Goal: Task Accomplishment & Management: Complete application form

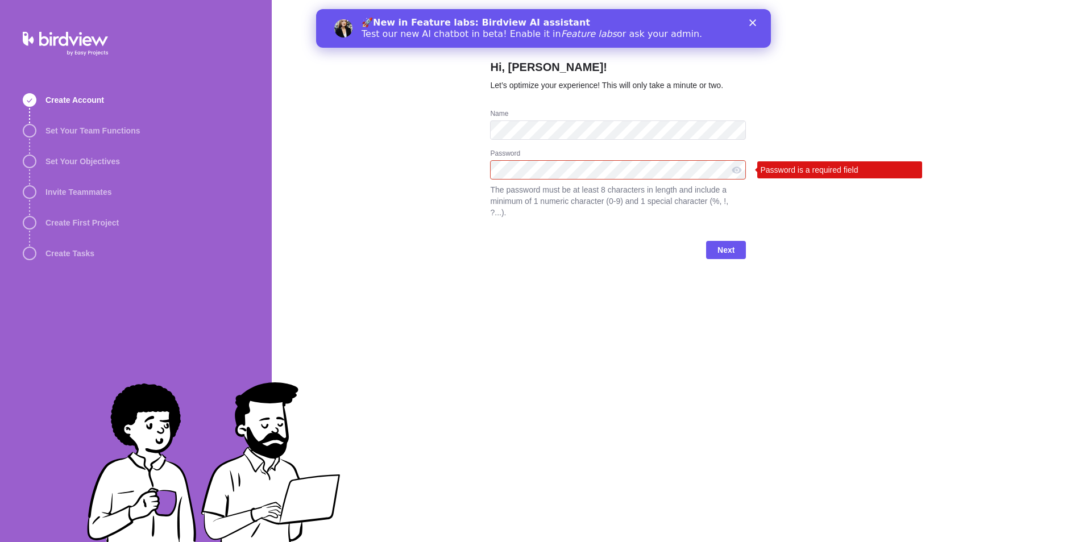
click at [753, 24] on icon "Close" at bounding box center [752, 22] width 7 height 7
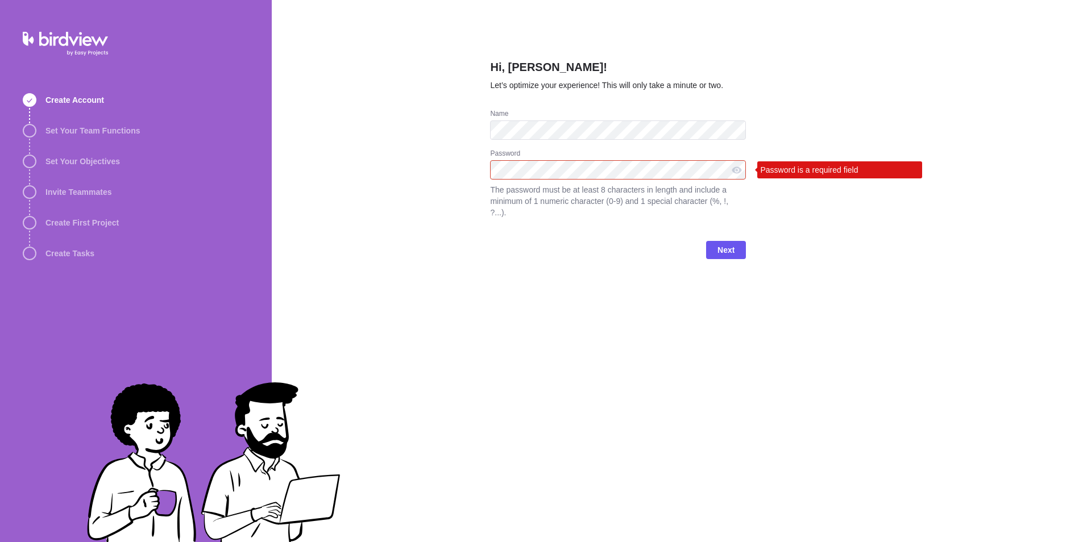
click at [1052, 427] on div "Hi, [PERSON_NAME]! Let’s optimize your experience! This will only take a minute…" at bounding box center [679, 271] width 815 height 542
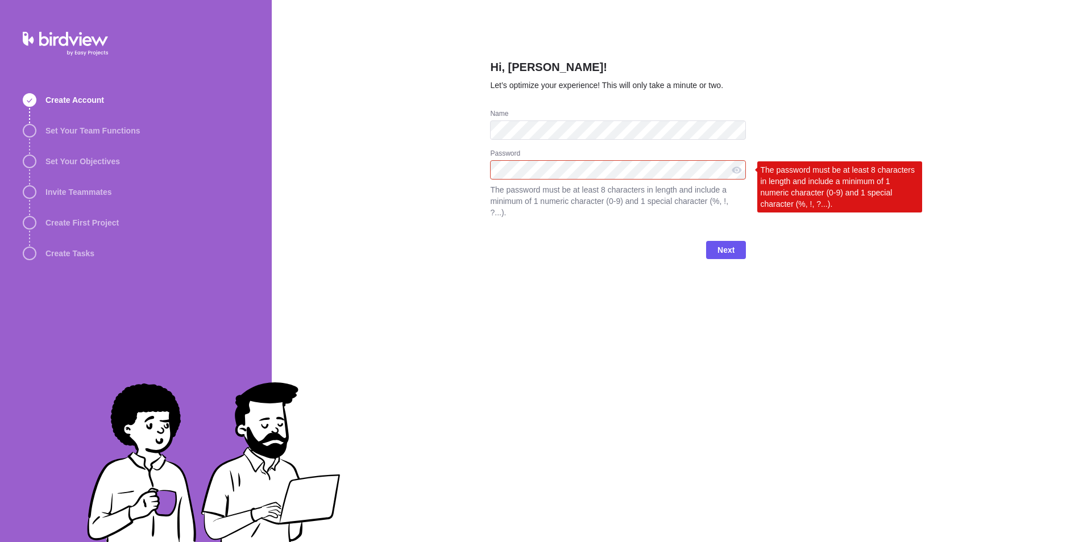
click at [468, 164] on div "Hi, [PERSON_NAME]! Let’s optimize your experience! This will only take a minute…" at bounding box center [679, 271] width 815 height 542
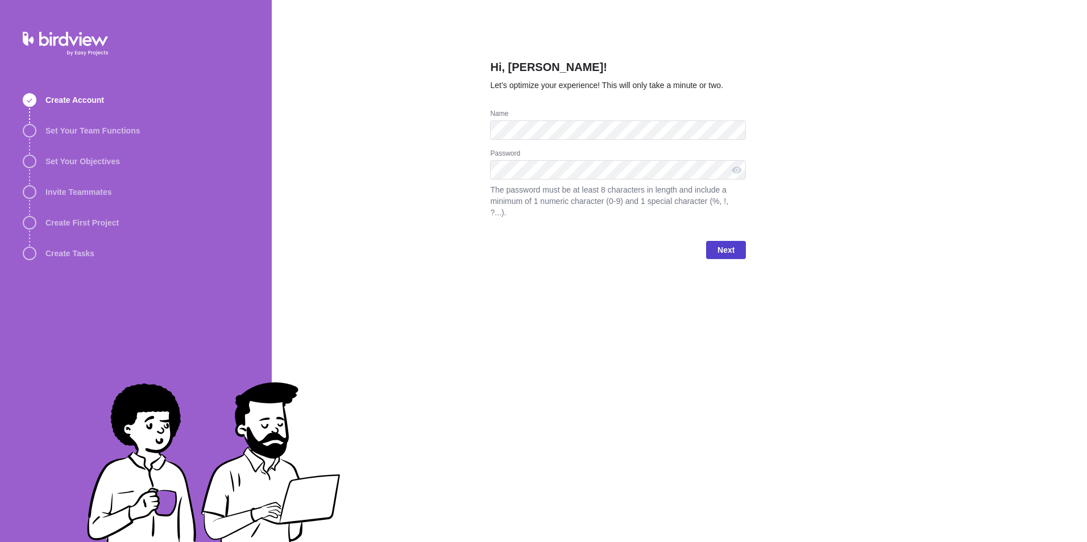
click at [717, 241] on span "Next" at bounding box center [726, 250] width 40 height 18
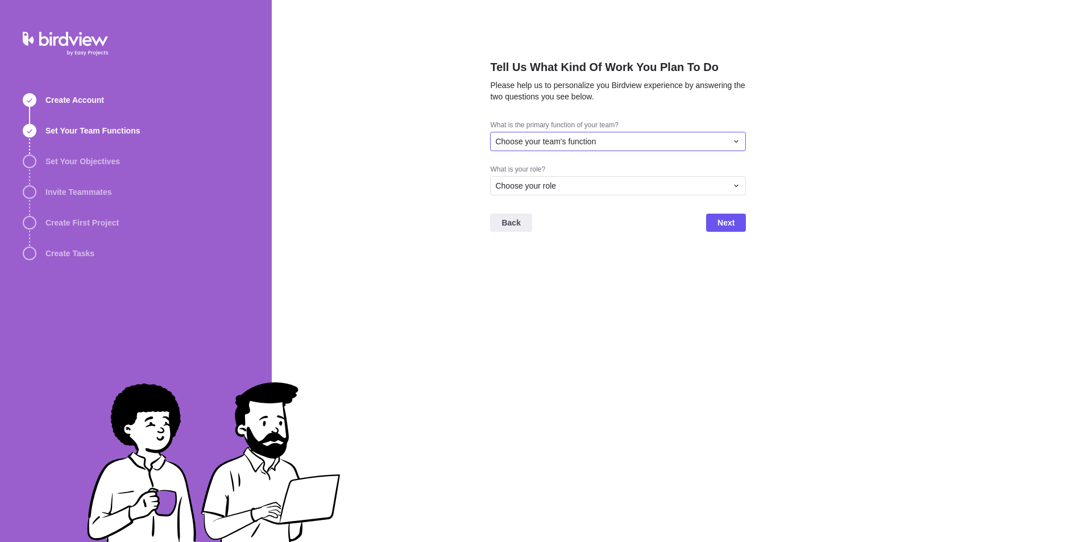
click at [678, 140] on div "Choose your team's function" at bounding box center [611, 141] width 232 height 11
click at [677, 261] on div "Other" at bounding box center [617, 266] width 255 height 20
click at [636, 223] on div "Choose your role" at bounding box center [611, 219] width 232 height 11
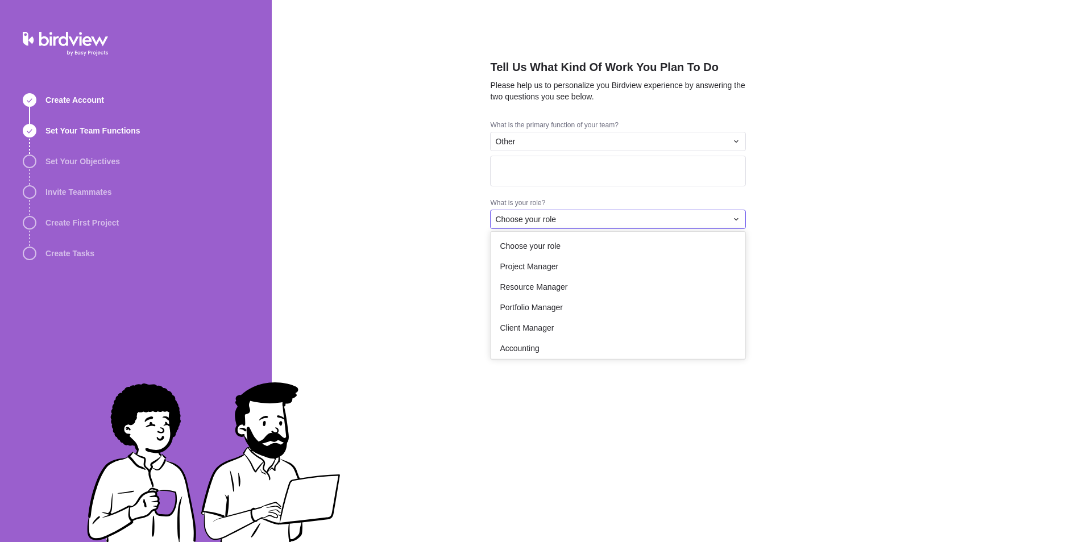
scroll to position [0, 0]
click at [678, 273] on div "Project Manager" at bounding box center [617, 267] width 255 height 20
click at [668, 214] on div "Project Manager" at bounding box center [611, 219] width 232 height 11
click at [632, 264] on div "Project Manager" at bounding box center [617, 267] width 255 height 20
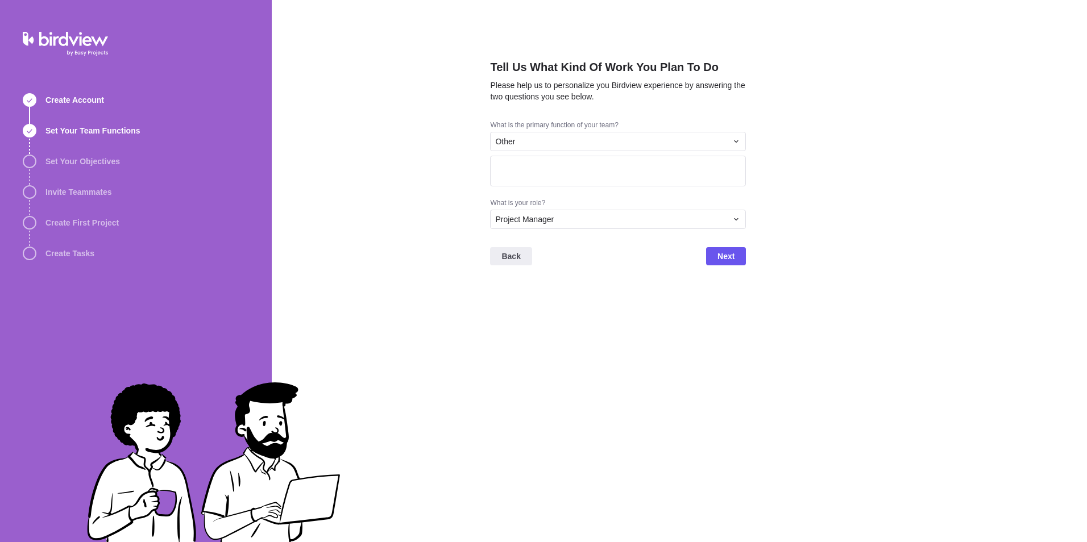
click at [637, 287] on div "Tell Us What Kind Of Work You Plan To Do Please help us to personalize you Bird…" at bounding box center [618, 271] width 256 height 542
click at [718, 143] on div "Other" at bounding box center [611, 141] width 232 height 11
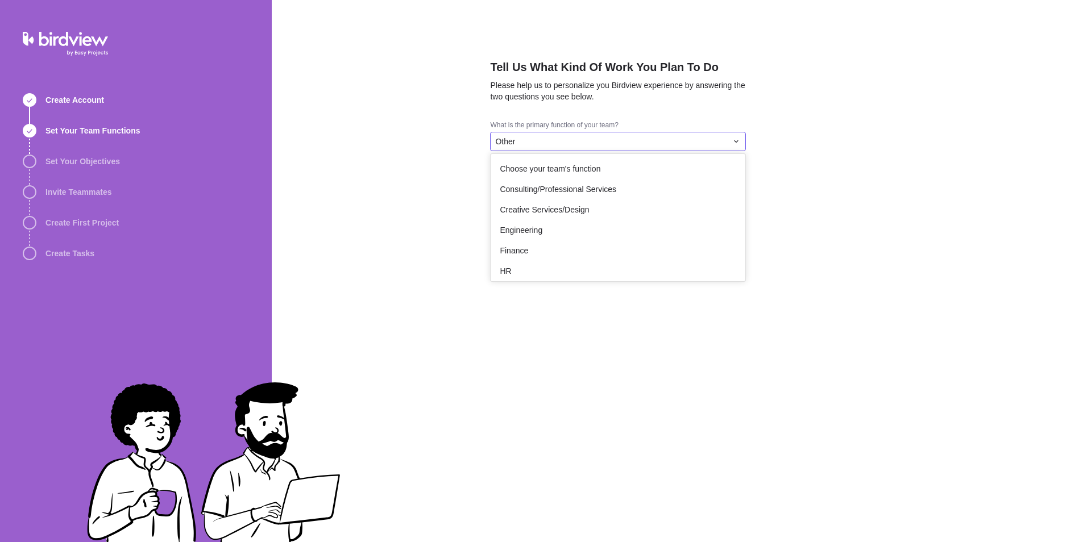
scroll to position [203, 0]
click at [718, 143] on div "Other" at bounding box center [611, 141] width 232 height 11
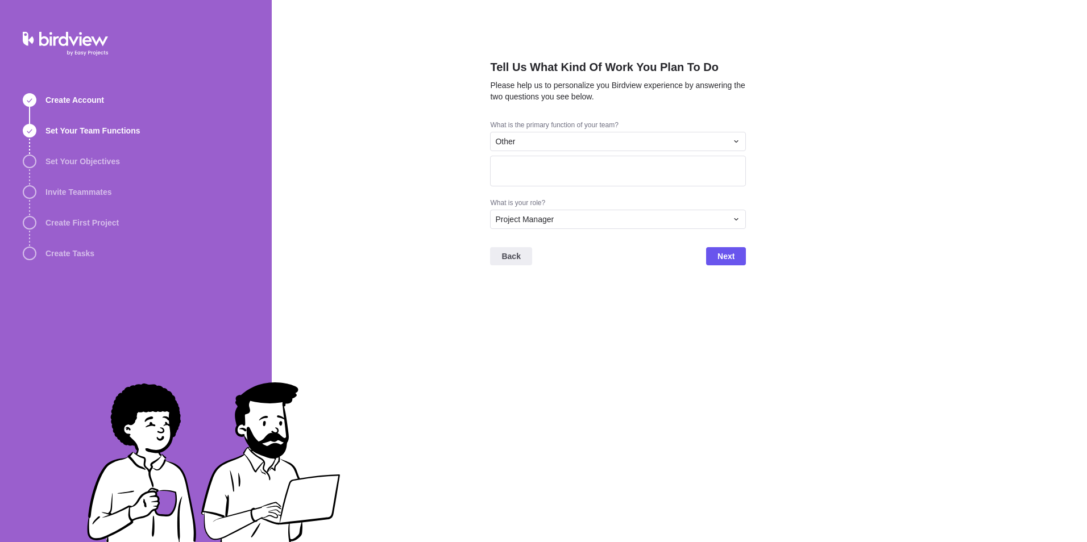
click at [829, 170] on div "Tell Us What Kind Of Work You Plan To Do Please help us to personalize you Bird…" at bounding box center [679, 271] width 815 height 542
click at [736, 260] on span "Next" at bounding box center [726, 256] width 40 height 18
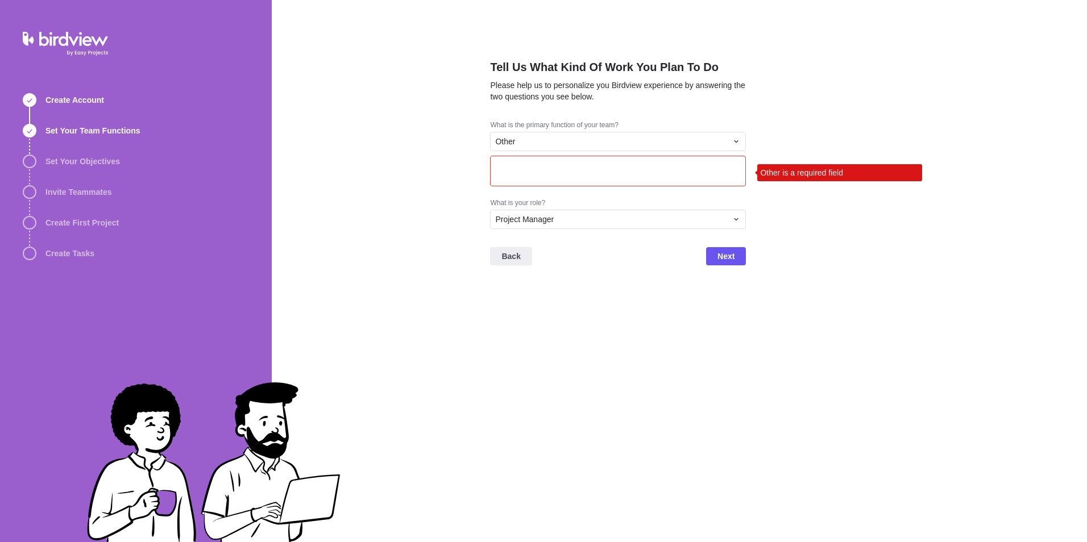
click at [679, 154] on div "Other Other is a required field" at bounding box center [618, 160] width 256 height 57
click at [673, 165] on textarea at bounding box center [618, 171] width 256 height 31
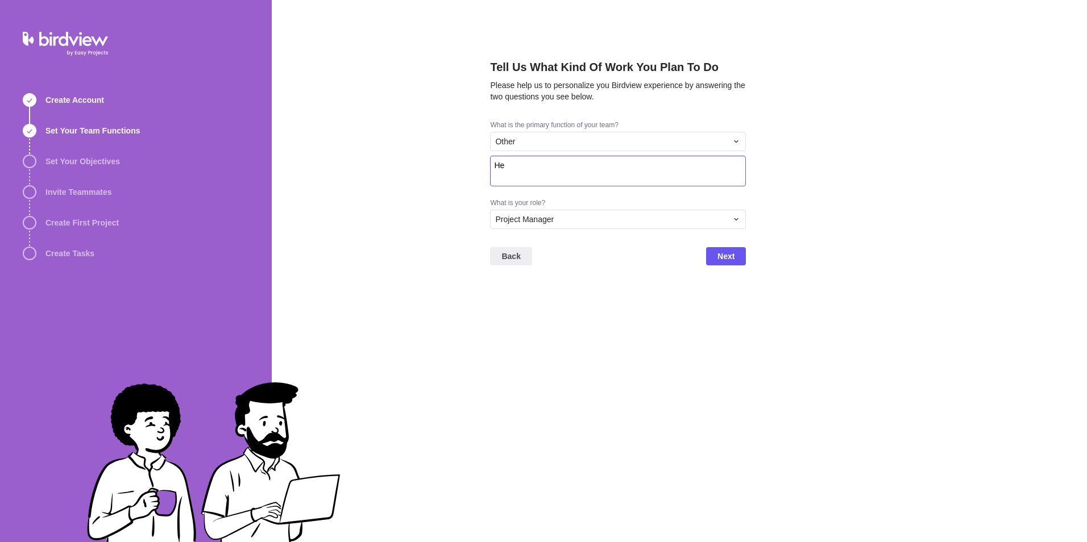
type textarea "H"
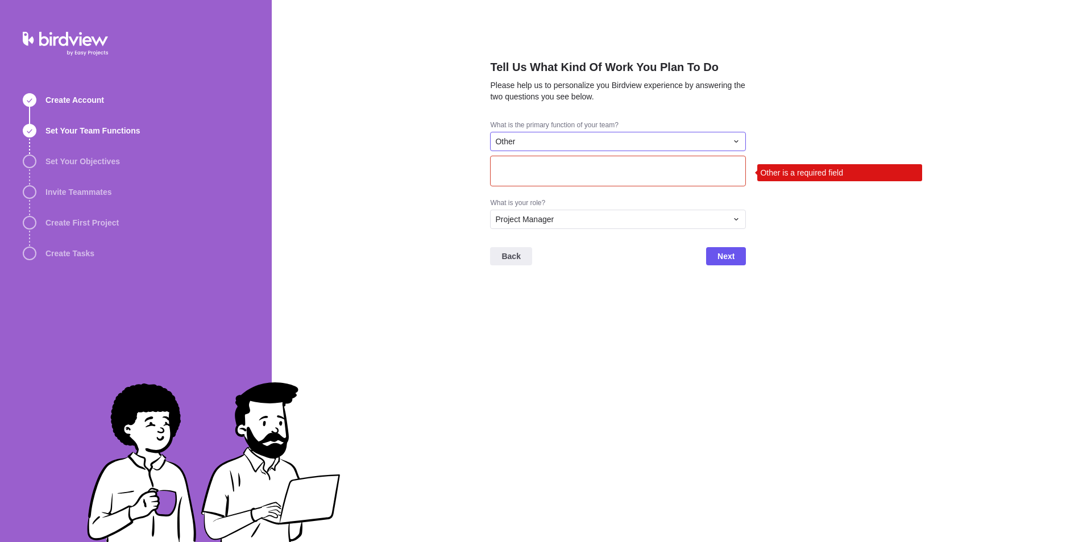
click at [708, 142] on div "Other" at bounding box center [611, 141] width 232 height 11
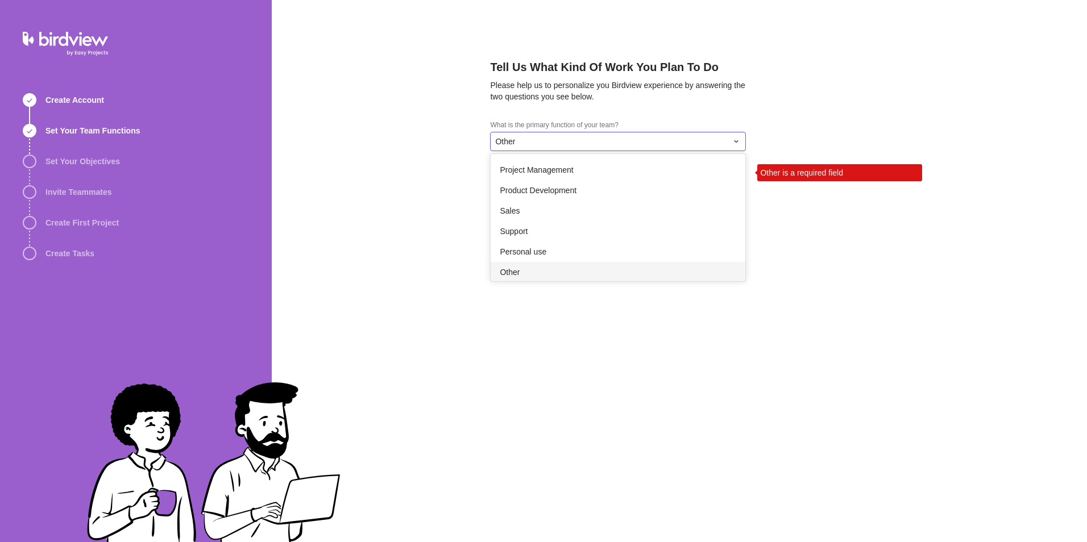
scroll to position [189, 0]
click at [659, 182] on div "Project Management" at bounding box center [617, 184] width 255 height 20
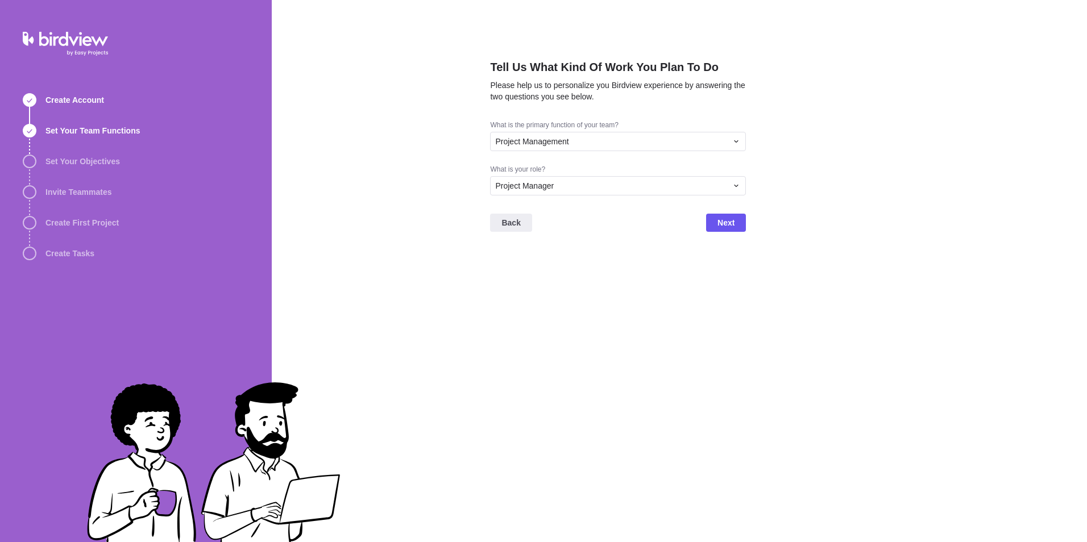
click at [899, 205] on div "Tell Us What Kind Of Work You Plan To Do Please help us to personalize you Bird…" at bounding box center [679, 271] width 815 height 542
click at [734, 227] on span "Next" at bounding box center [725, 223] width 17 height 14
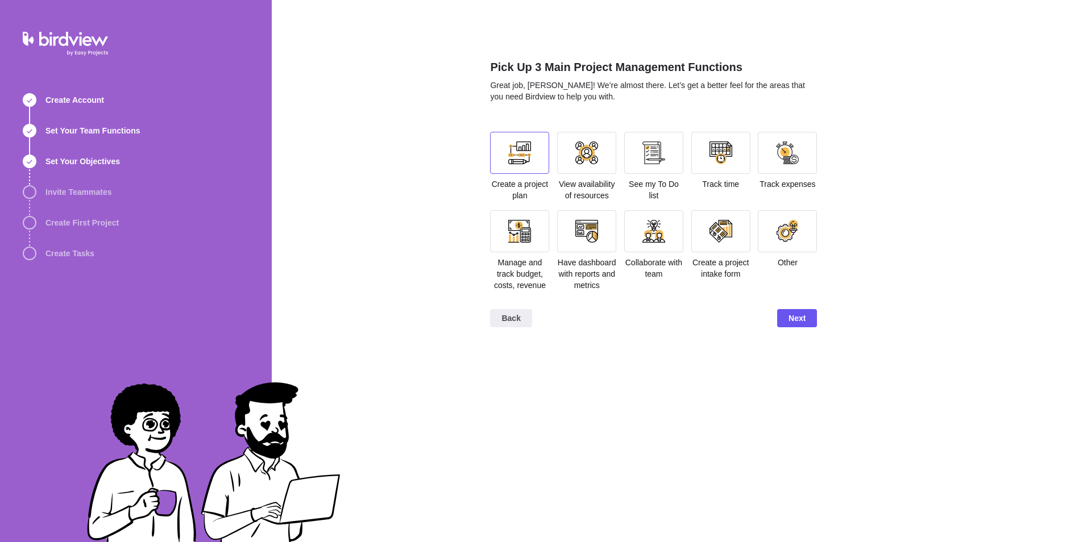
click at [517, 148] on div at bounding box center [519, 153] width 23 height 23
click at [663, 161] on div at bounding box center [653, 153] width 23 height 23
click at [586, 242] on div at bounding box center [586, 231] width 23 height 23
click at [802, 317] on span "Next" at bounding box center [796, 318] width 17 height 14
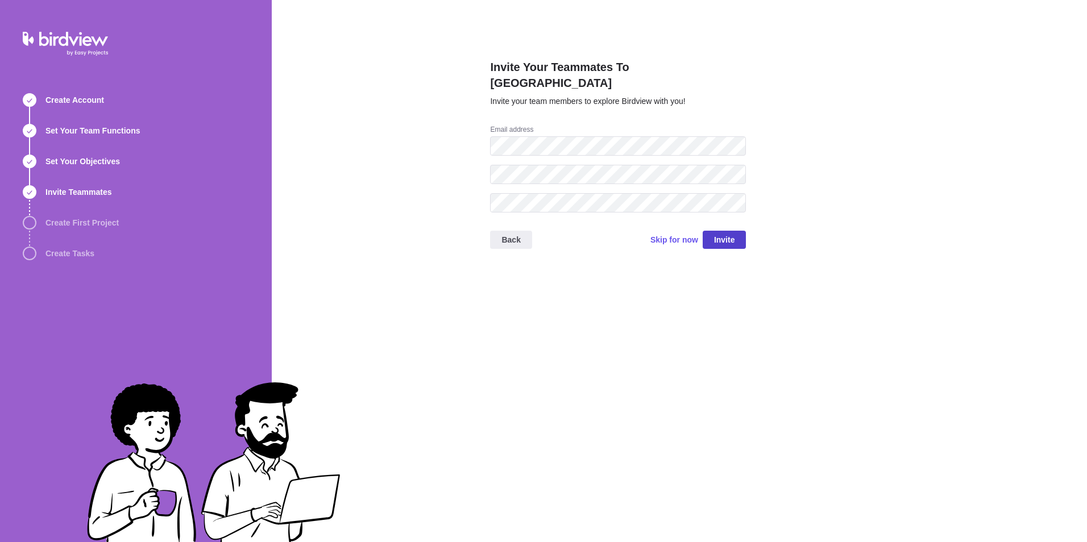
click at [731, 232] on span "Invite" at bounding box center [724, 240] width 44 height 18
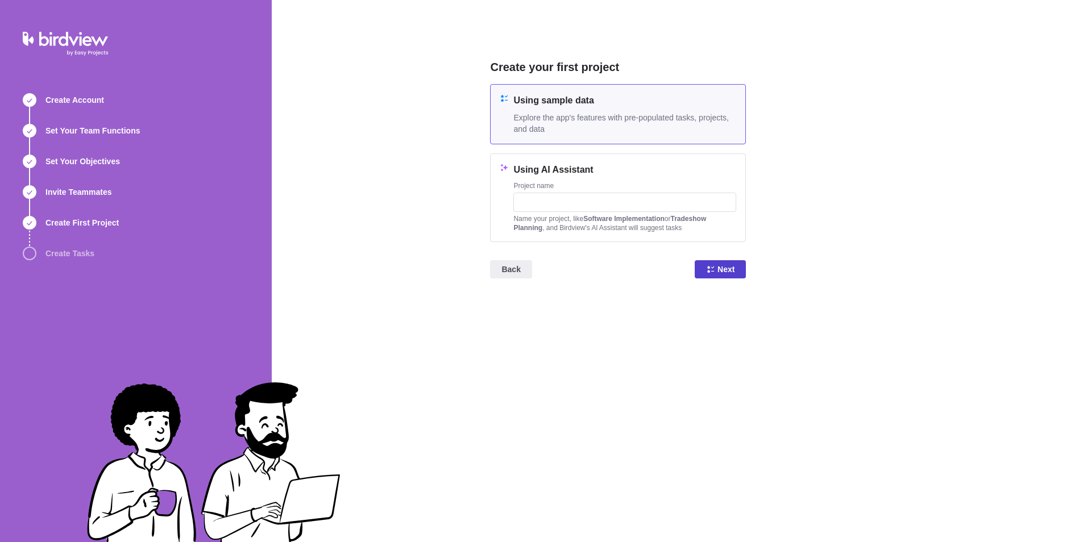
click at [718, 264] on span "Next" at bounding box center [725, 270] width 17 height 14
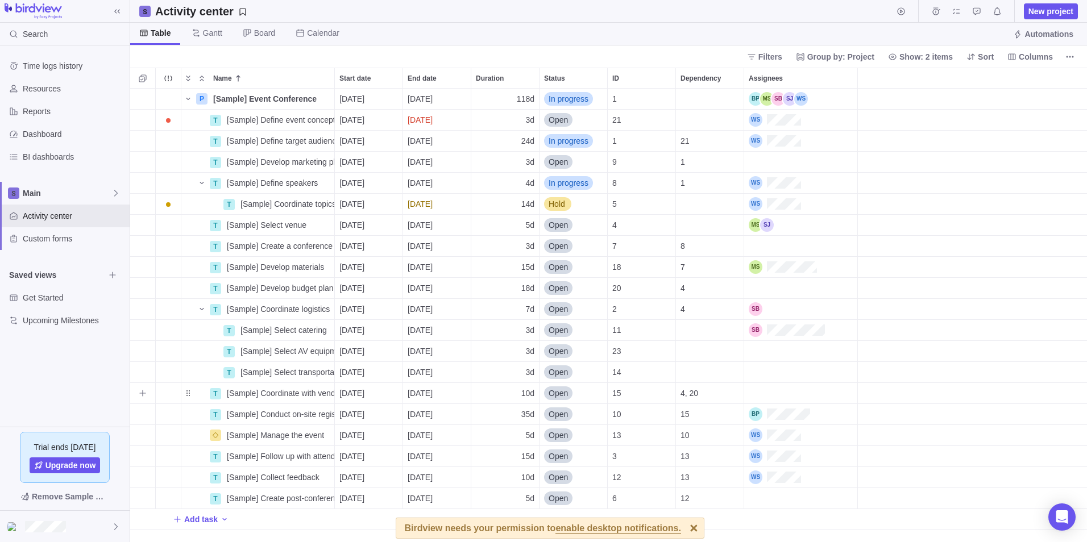
scroll to position [445, 948]
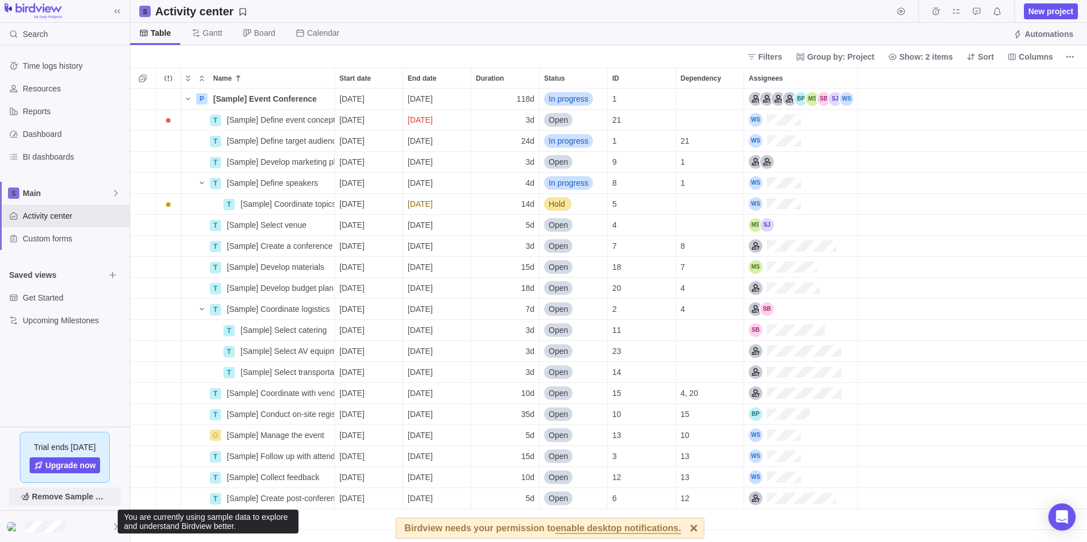
click at [78, 501] on span "Remove Sample Data" at bounding box center [70, 497] width 77 height 14
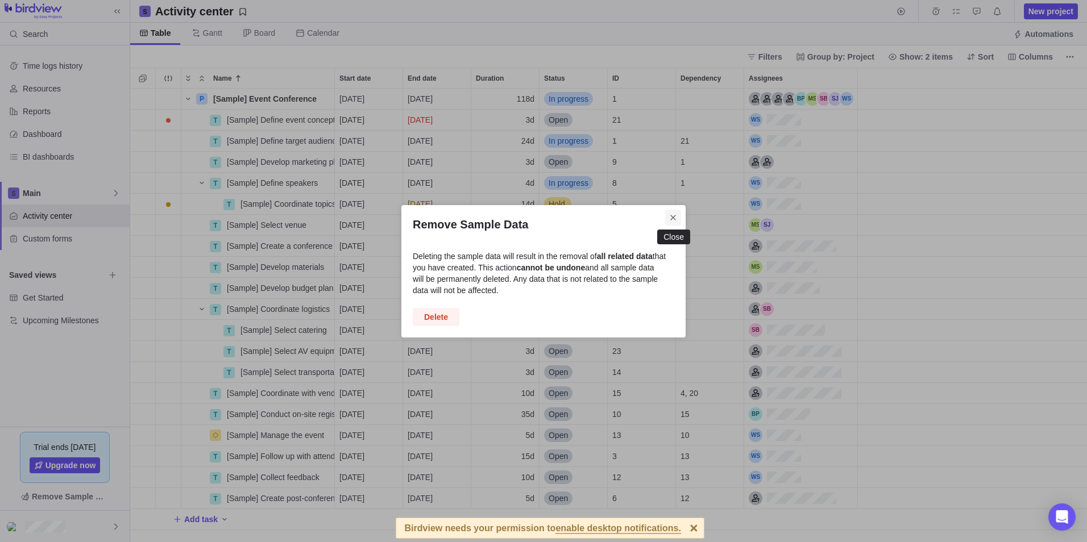
click at [676, 219] on icon "Close" at bounding box center [672, 217] width 9 height 9
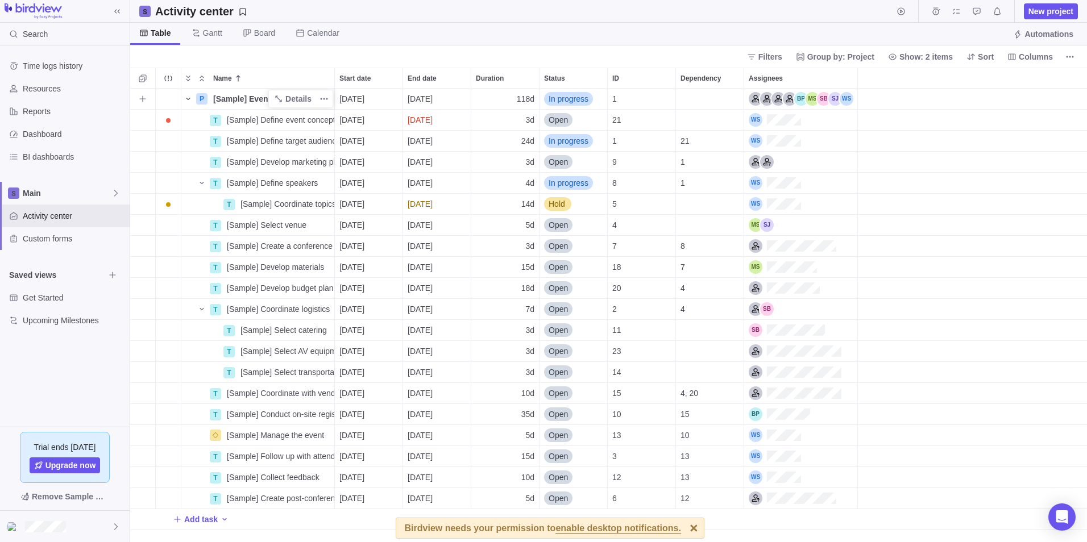
click at [189, 98] on icon "Name" at bounding box center [188, 98] width 9 height 9
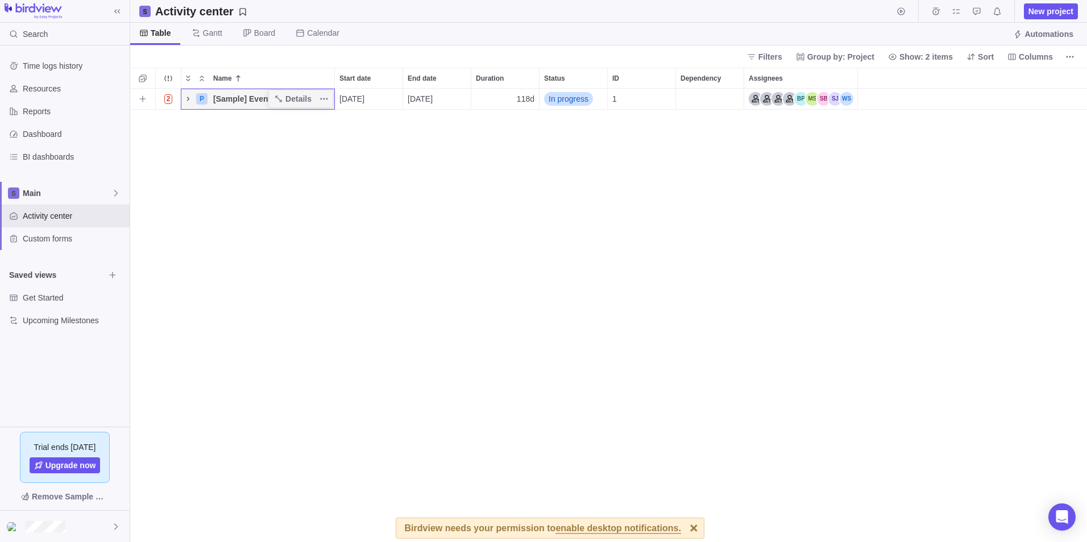
click at [190, 99] on icon "Name" at bounding box center [188, 98] width 9 height 9
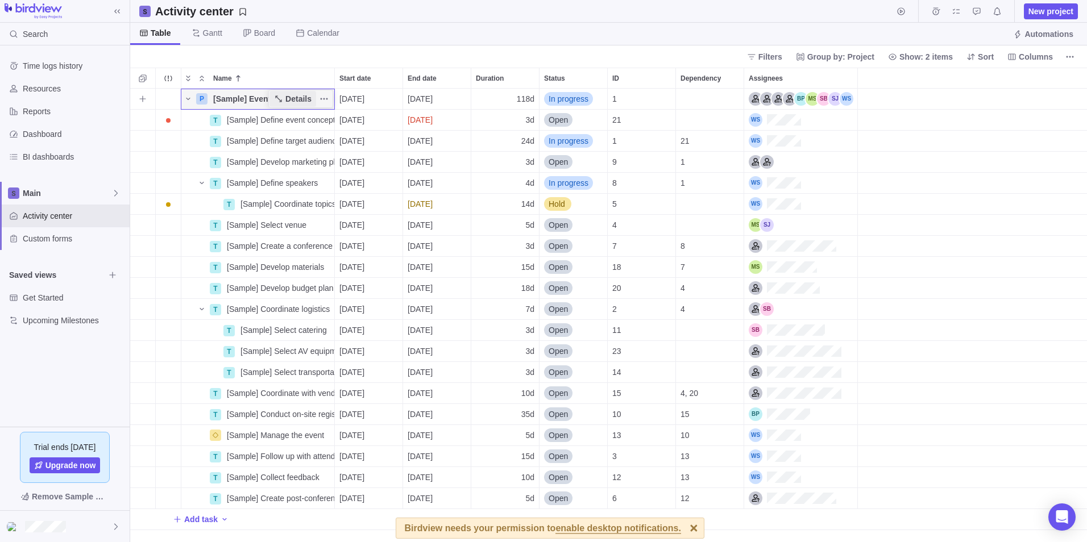
click at [298, 102] on span "Details" at bounding box center [298, 98] width 26 height 11
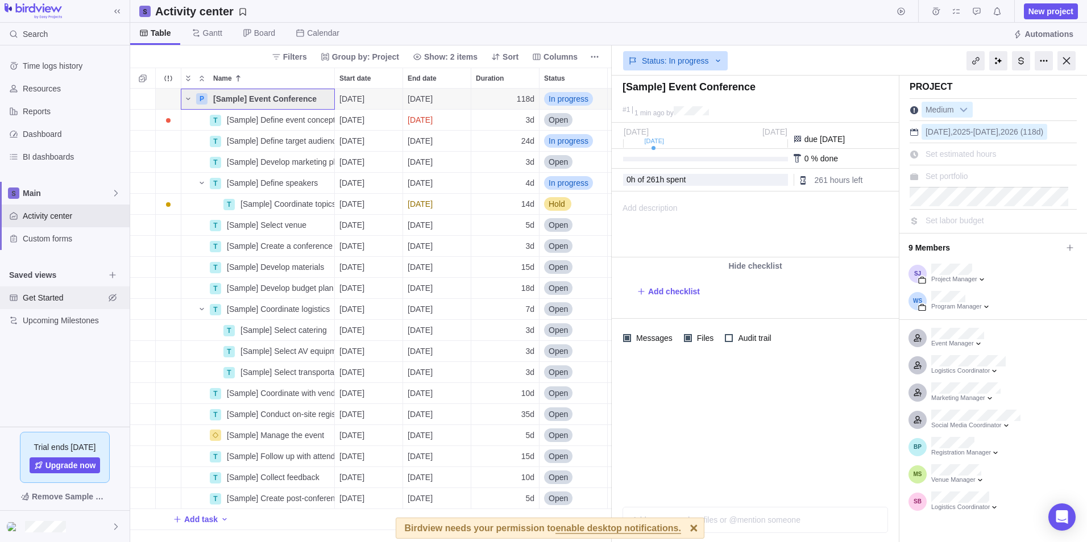
click at [78, 302] on span "Get Started" at bounding box center [64, 297] width 82 height 11
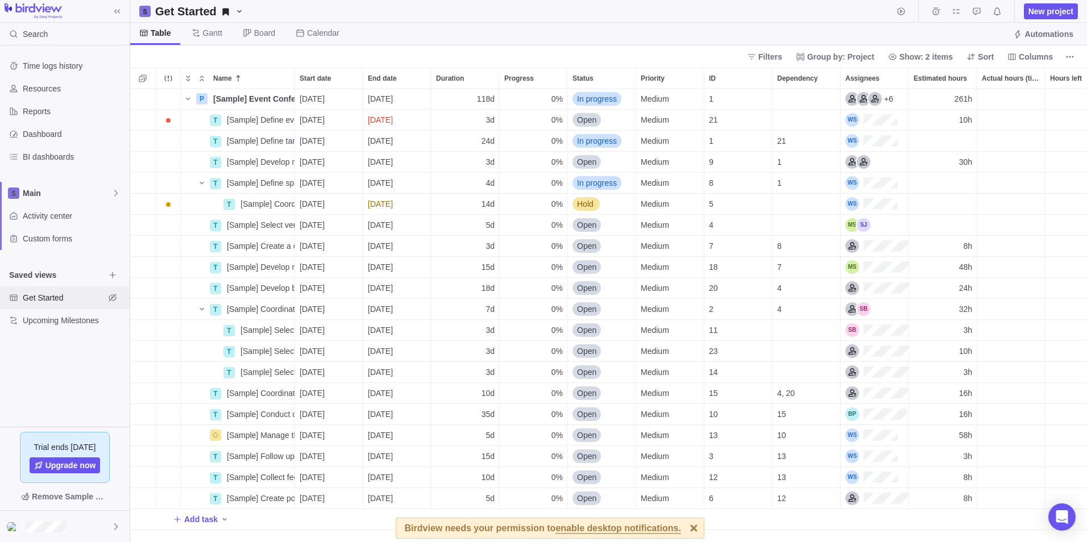
scroll to position [445, 948]
click at [65, 328] on div "Upcoming Milestones" at bounding box center [65, 320] width 130 height 23
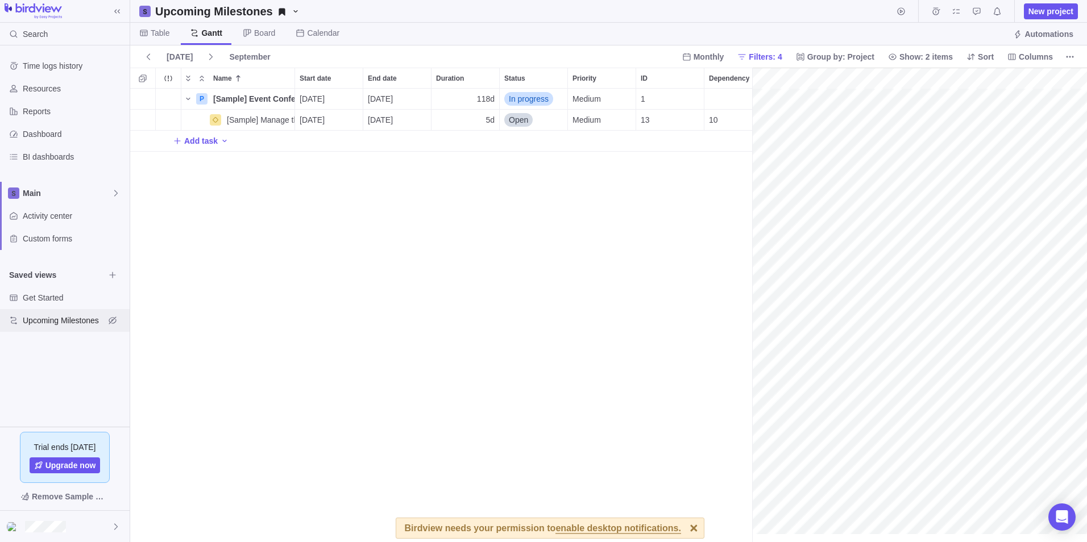
scroll to position [0, 97]
click at [69, 119] on div "Reports" at bounding box center [65, 111] width 130 height 23
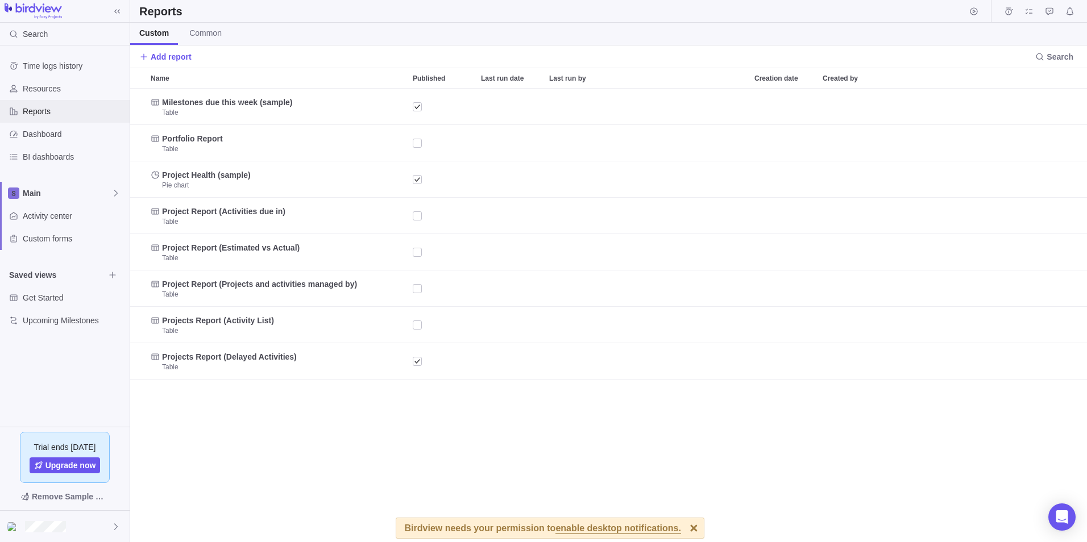
scroll to position [445, 948]
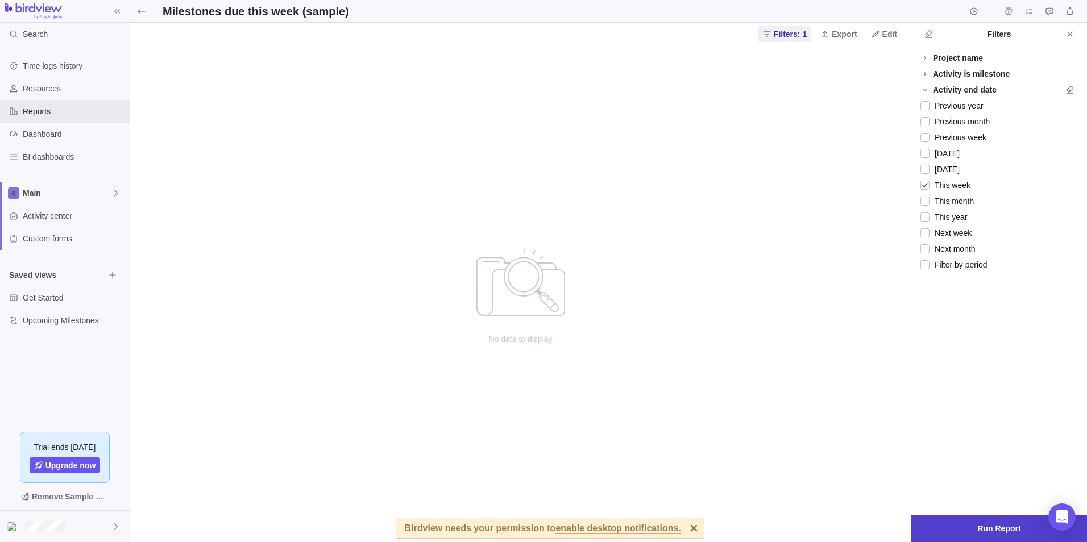
click at [928, 519] on span "Run Report" at bounding box center [999, 528] width 176 height 27
click at [924, 105] on div at bounding box center [924, 106] width 9 height 16
click at [968, 529] on span "Run Report" at bounding box center [999, 528] width 176 height 27
click at [68, 151] on span "BI dashboards" at bounding box center [74, 156] width 102 height 11
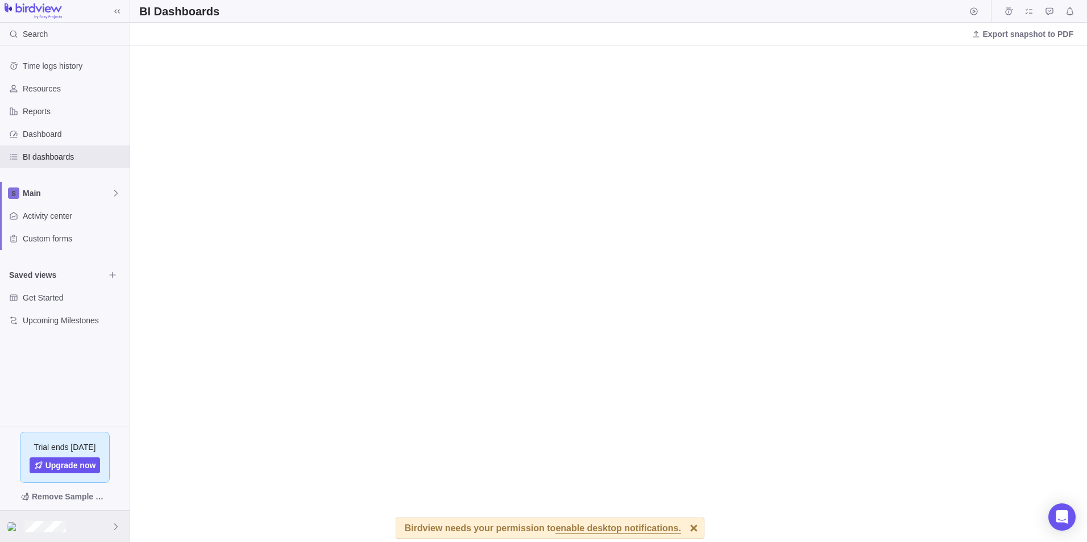
click at [111, 527] on div at bounding box center [65, 526] width 130 height 31
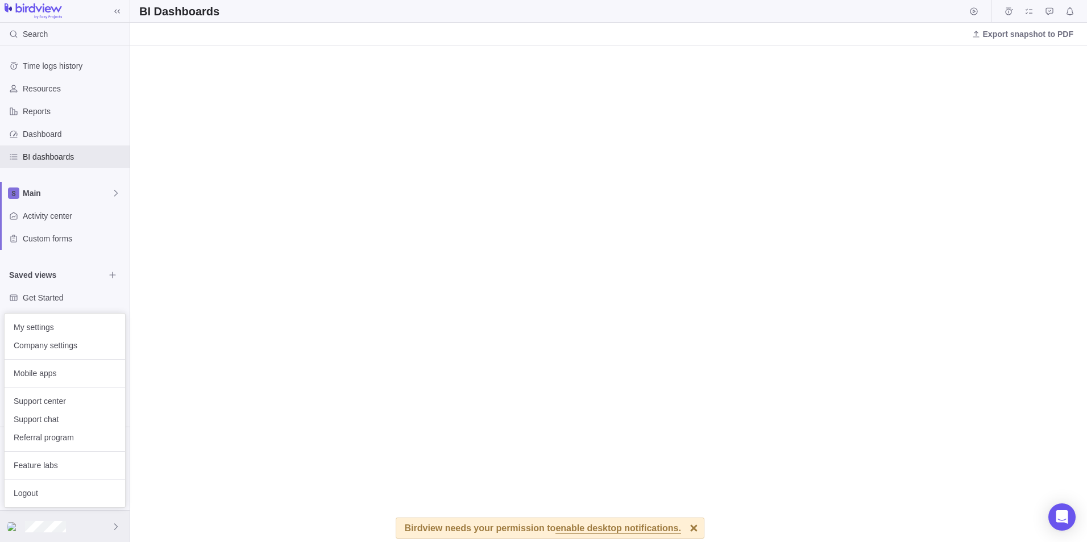
click at [111, 527] on div at bounding box center [65, 526] width 130 height 31
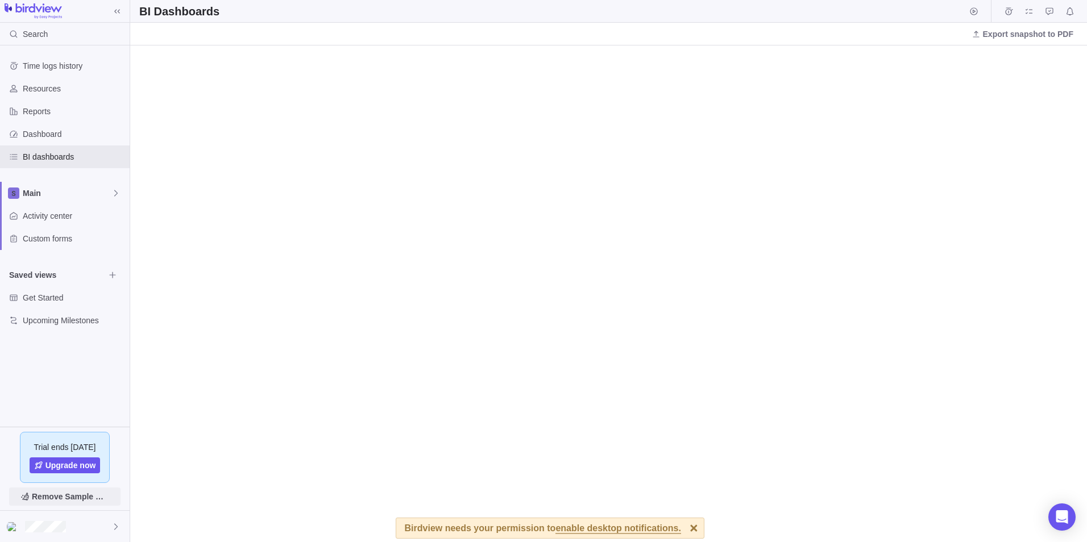
click at [85, 496] on span "Remove Sample Data" at bounding box center [70, 497] width 77 height 14
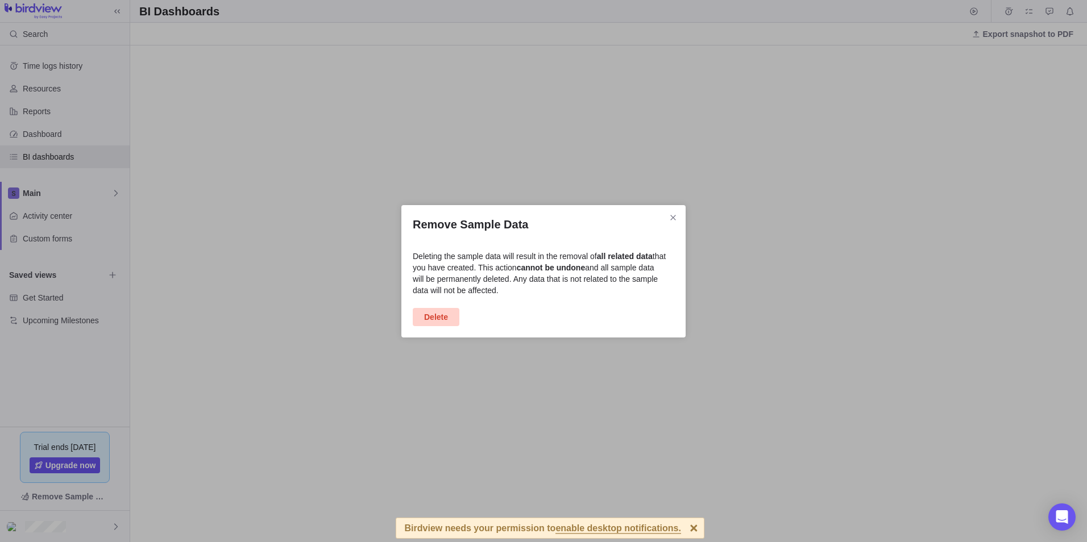
click at [423, 310] on span "Delete" at bounding box center [436, 317] width 47 height 18
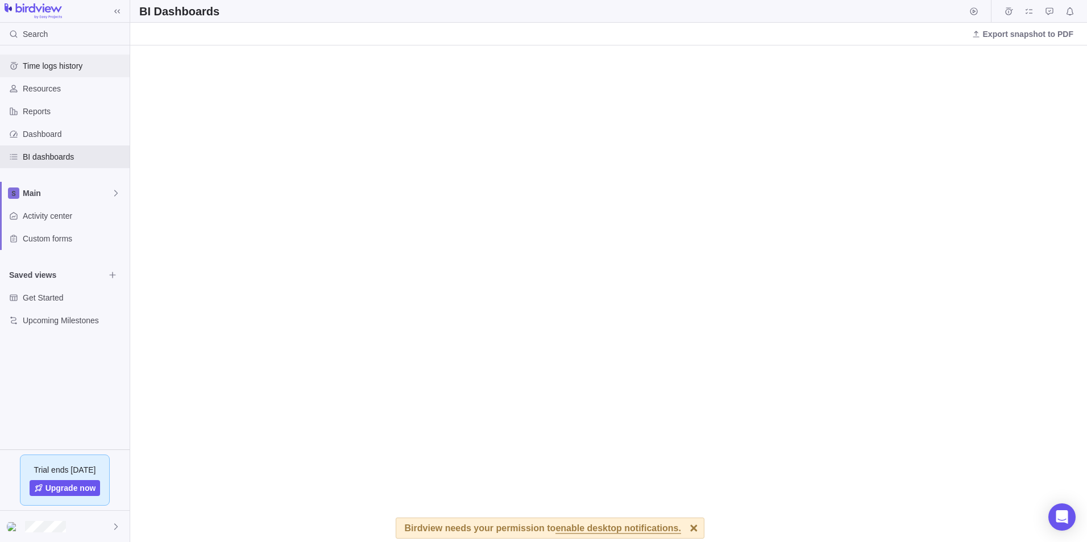
click at [36, 64] on span "Time logs history" at bounding box center [74, 65] width 102 height 11
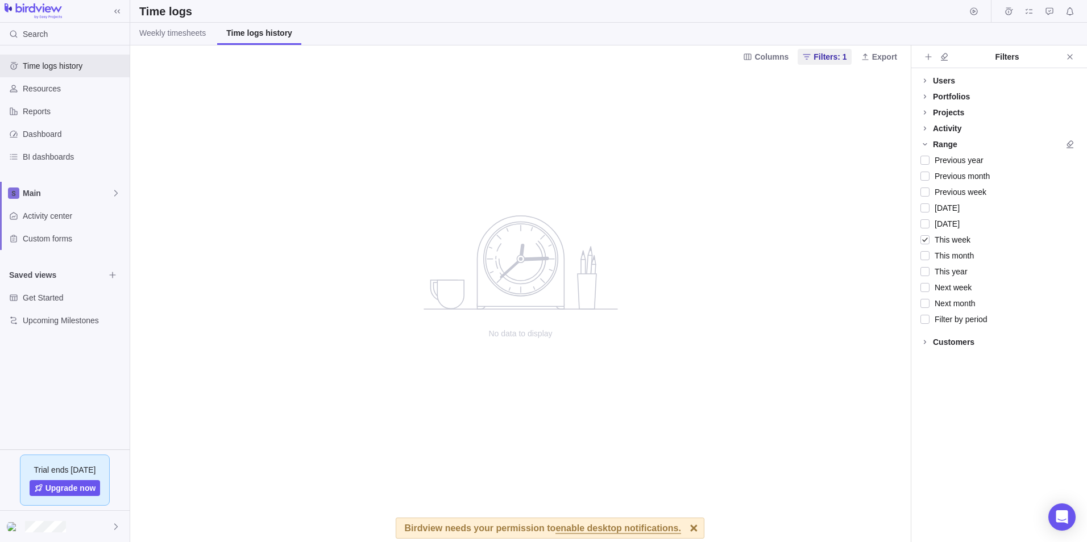
click at [45, 11] on img at bounding box center [33, 11] width 57 height 16
click at [28, 11] on img at bounding box center [33, 11] width 57 height 16
click at [40, 189] on span "Main" at bounding box center [67, 193] width 89 height 11
click at [99, 190] on span "Main" at bounding box center [67, 193] width 89 height 11
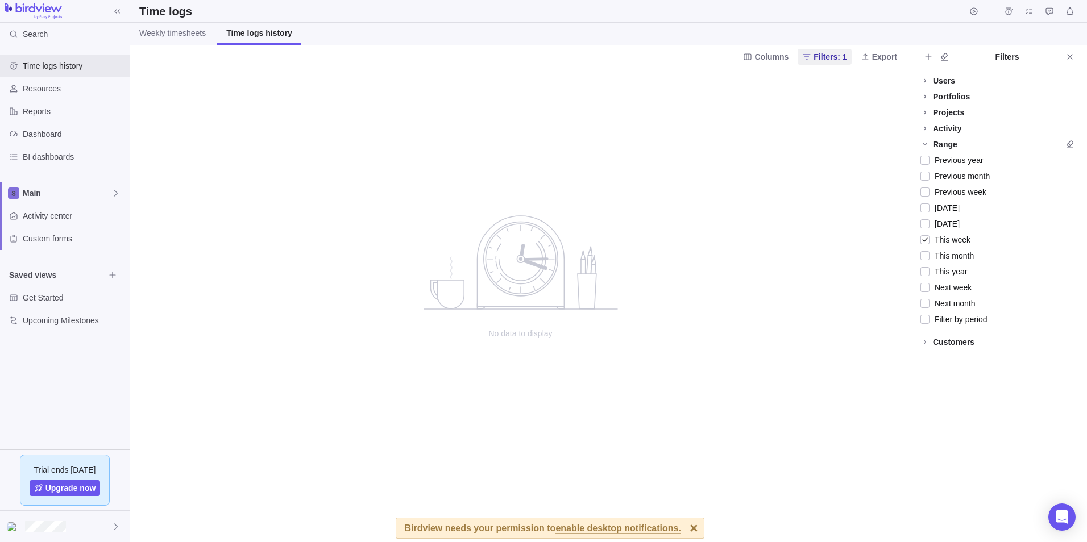
click at [610, 525] on span "enable desktop notifications." at bounding box center [617, 529] width 125 height 10
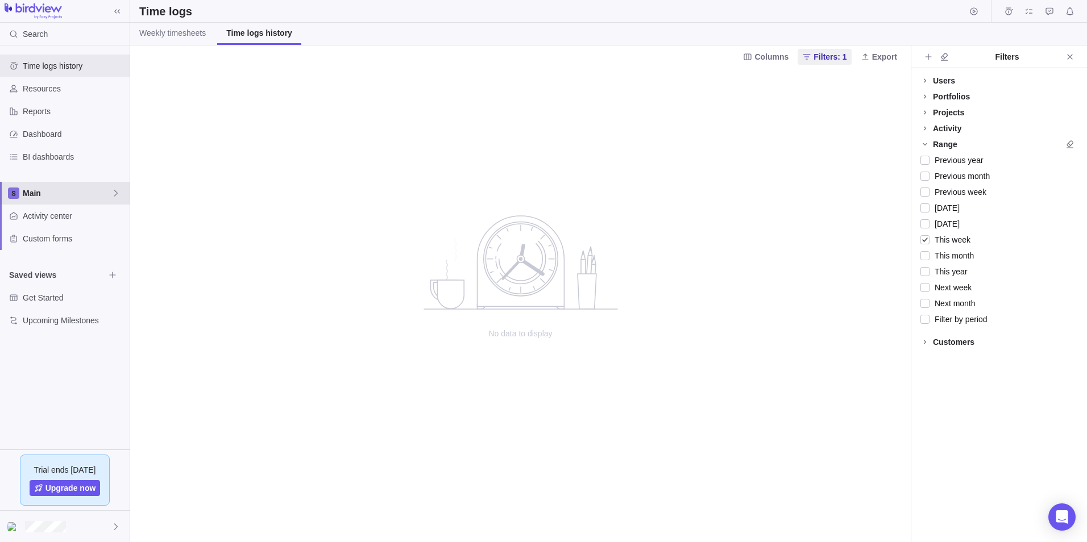
click at [33, 193] on span "Main" at bounding box center [67, 193] width 89 height 11
click at [47, 197] on span "Main" at bounding box center [67, 193] width 89 height 11
click at [26, 189] on span "Main" at bounding box center [67, 193] width 89 height 11
click at [33, 220] on span "Activity center" at bounding box center [74, 215] width 102 height 11
